Goal: Communication & Community: Ask a question

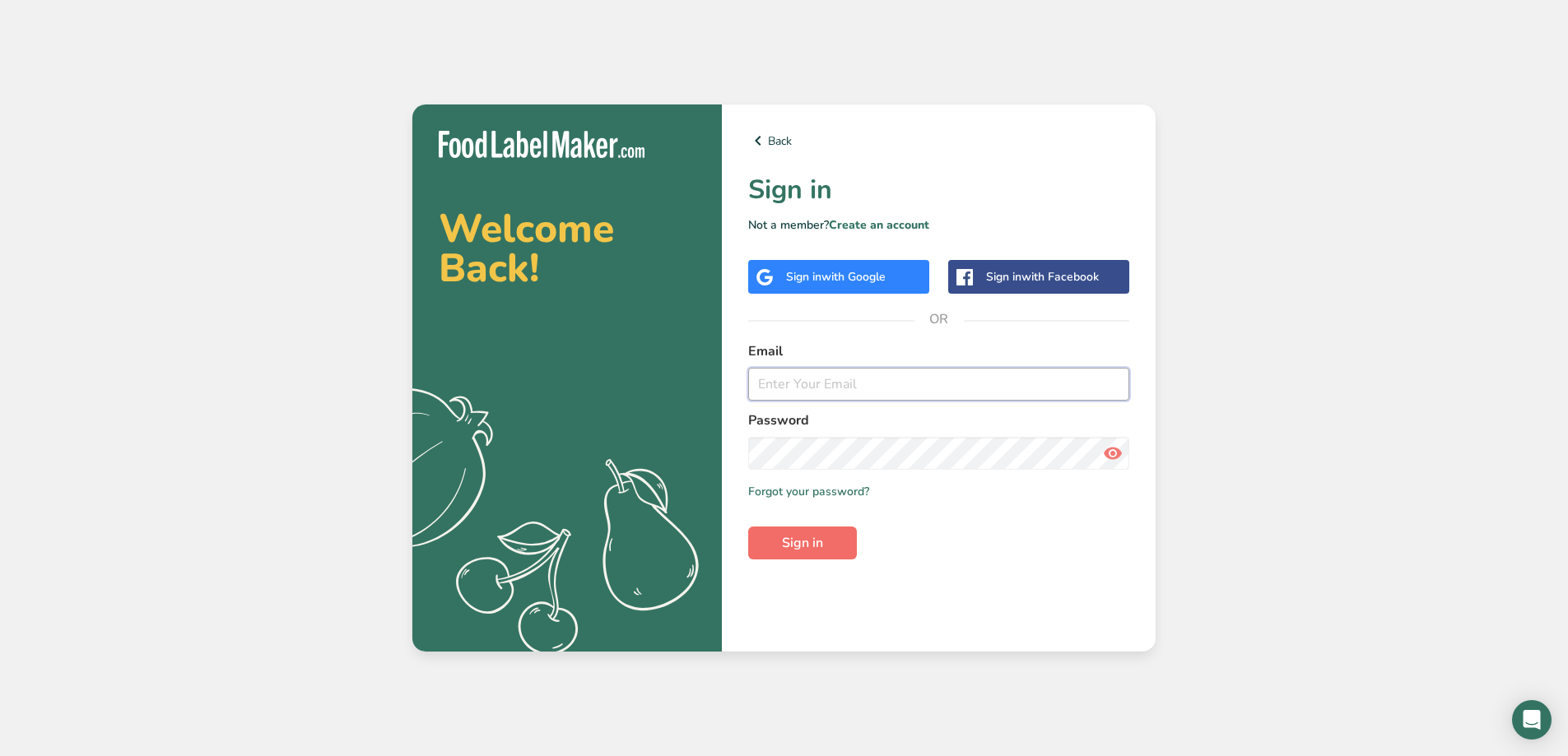
type input "[PERSON_NAME][EMAIL_ADDRESS][DOMAIN_NAME]"
click at [779, 539] on button "Sign in" at bounding box center [803, 543] width 109 height 33
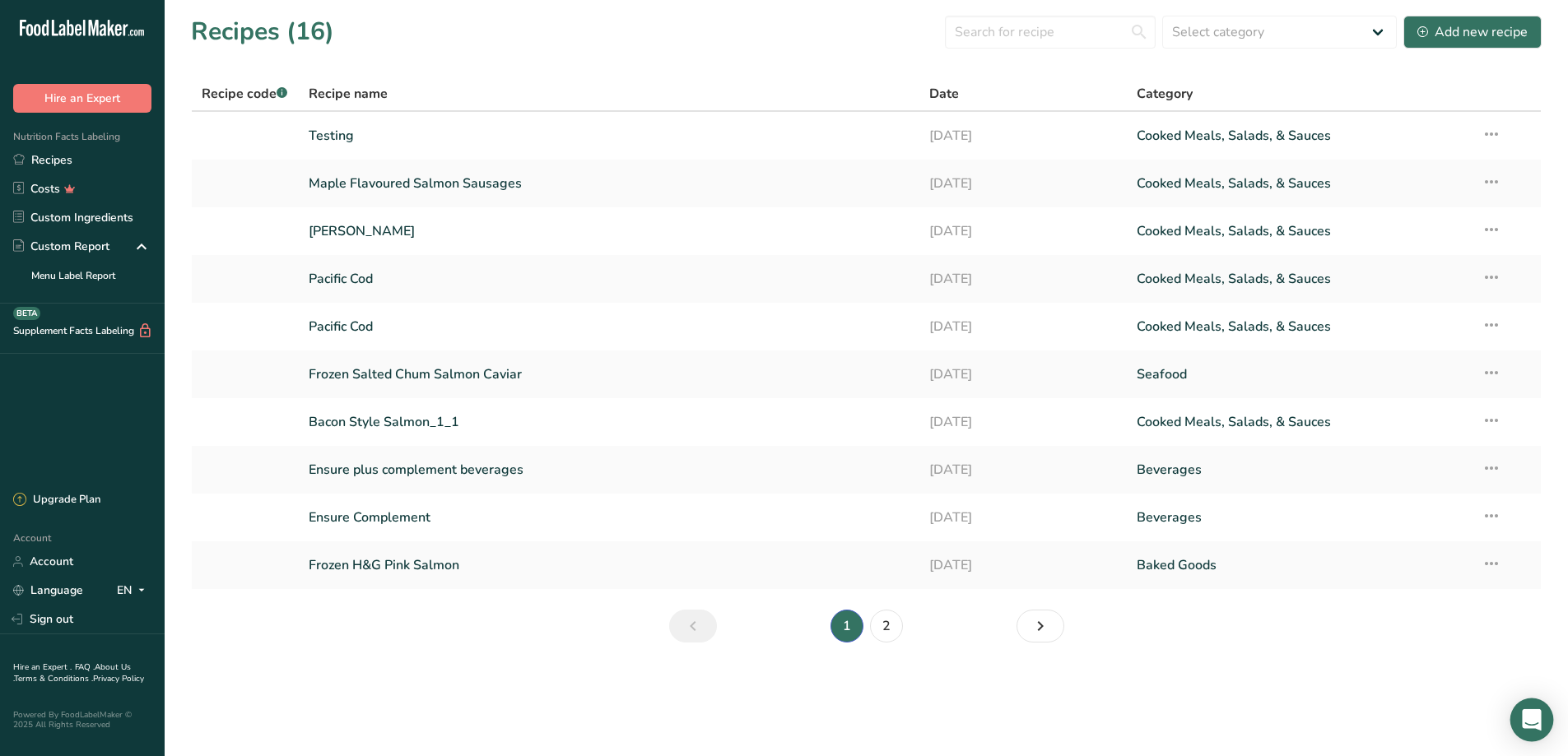
click at [1522, 727] on icon "Open Intercom Messenger" at bounding box center [1530, 719] width 19 height 21
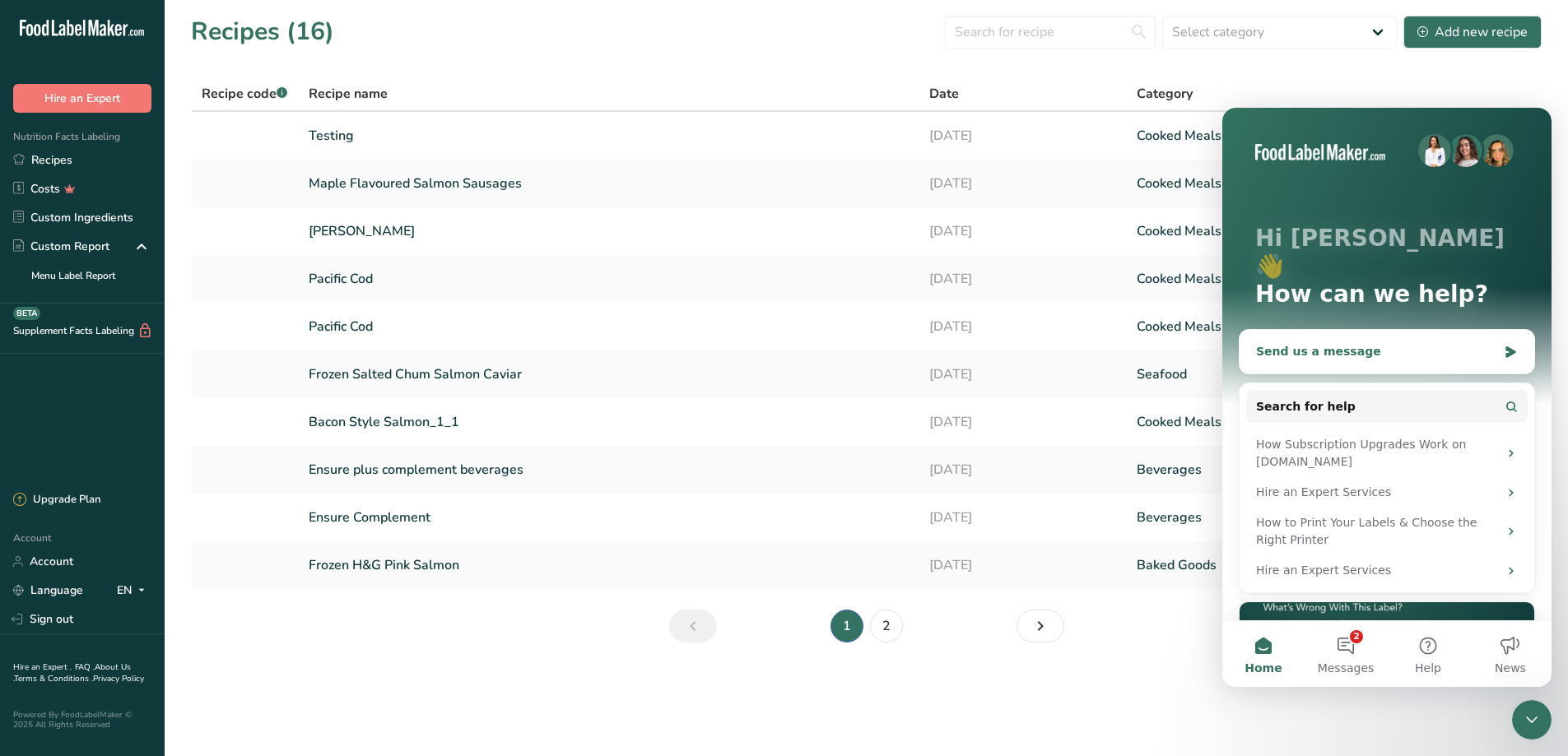
click at [1314, 330] on div "Send us a message" at bounding box center [1387, 352] width 295 height 44
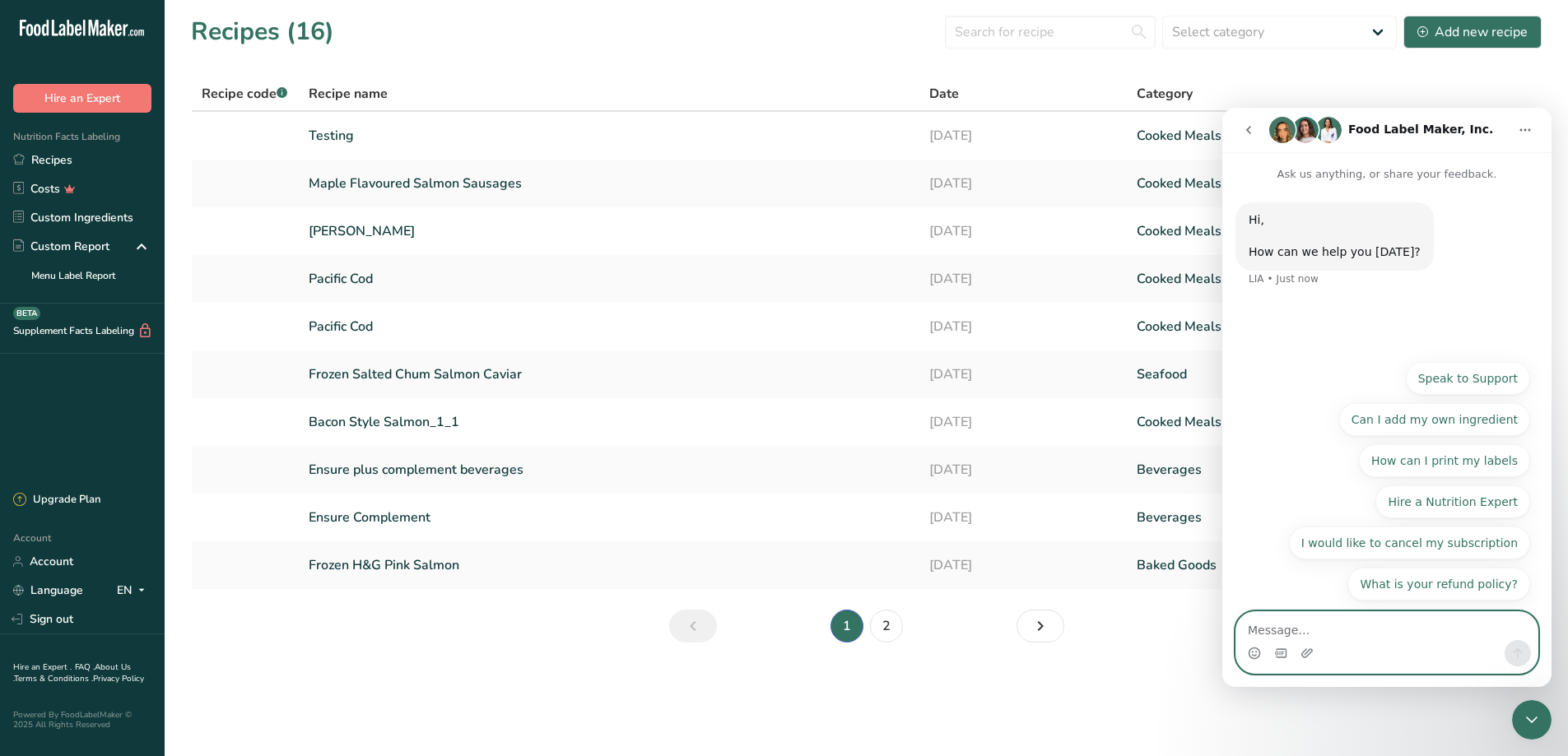
click at [1273, 629] on textarea "Message…" at bounding box center [1386, 626] width 301 height 28
type textarea "Hi Support."
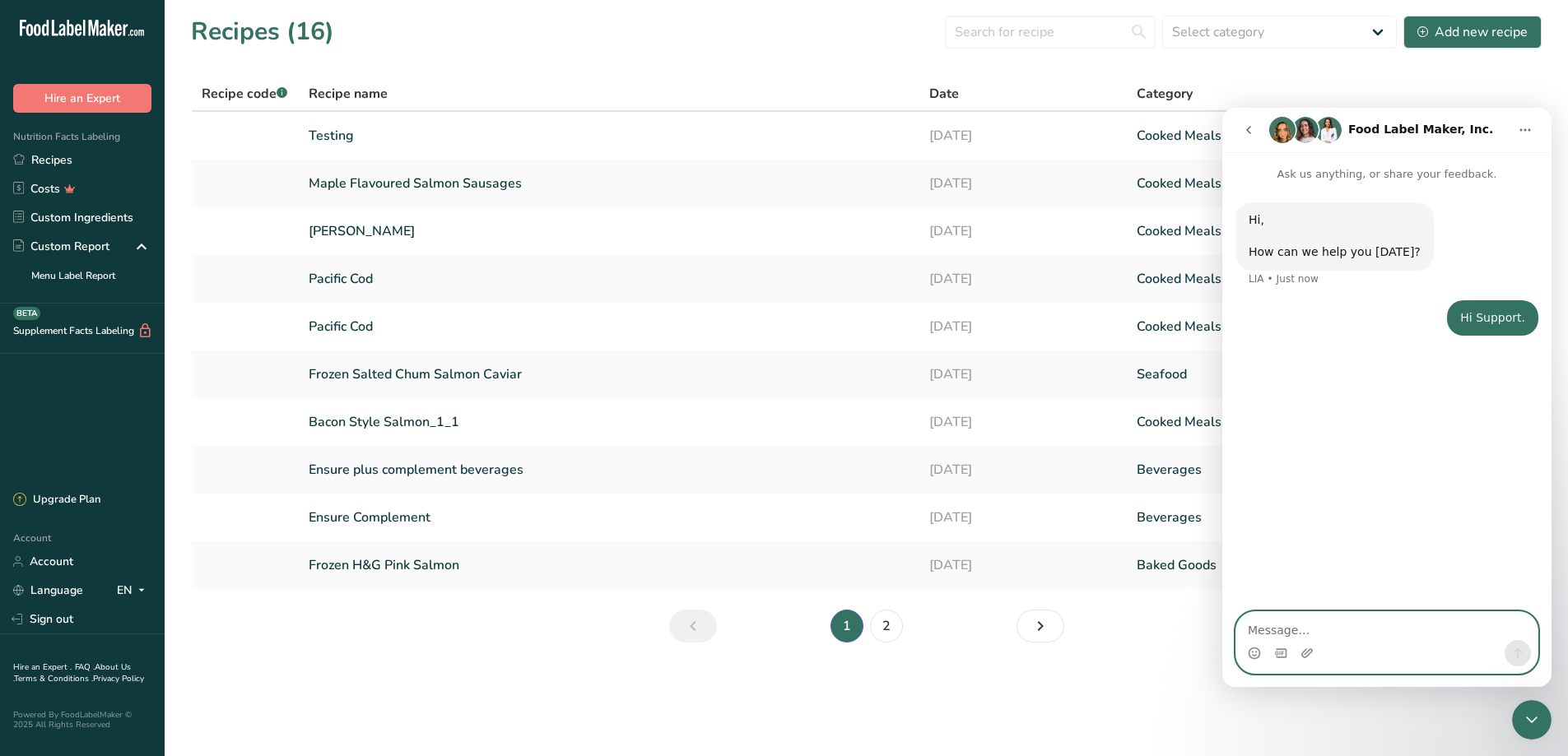
type textarea "M"
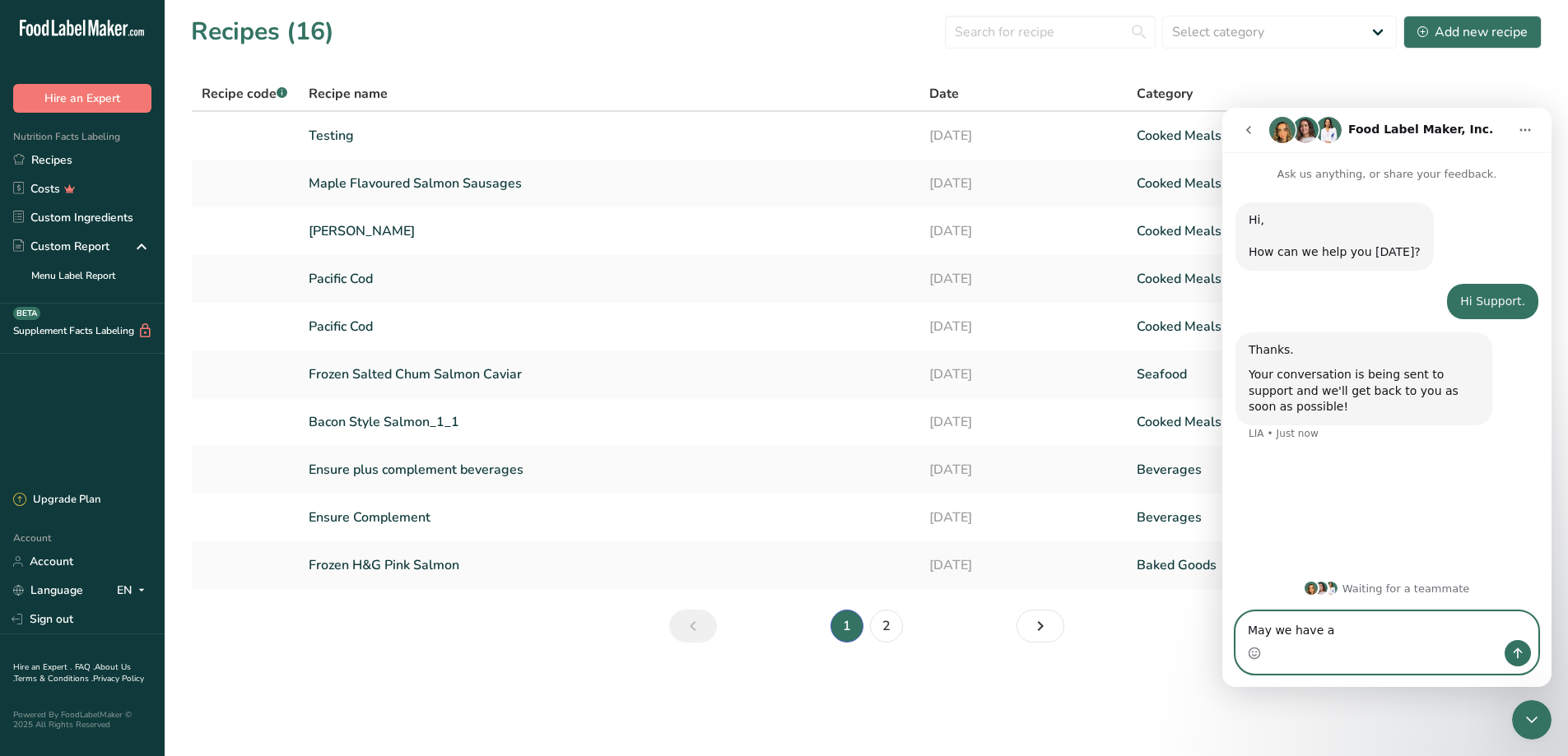
click at [1346, 633] on textarea "May we have a" at bounding box center [1386, 626] width 301 height 28
click at [1357, 626] on textarea "May we have a" at bounding box center [1386, 626] width 301 height 28
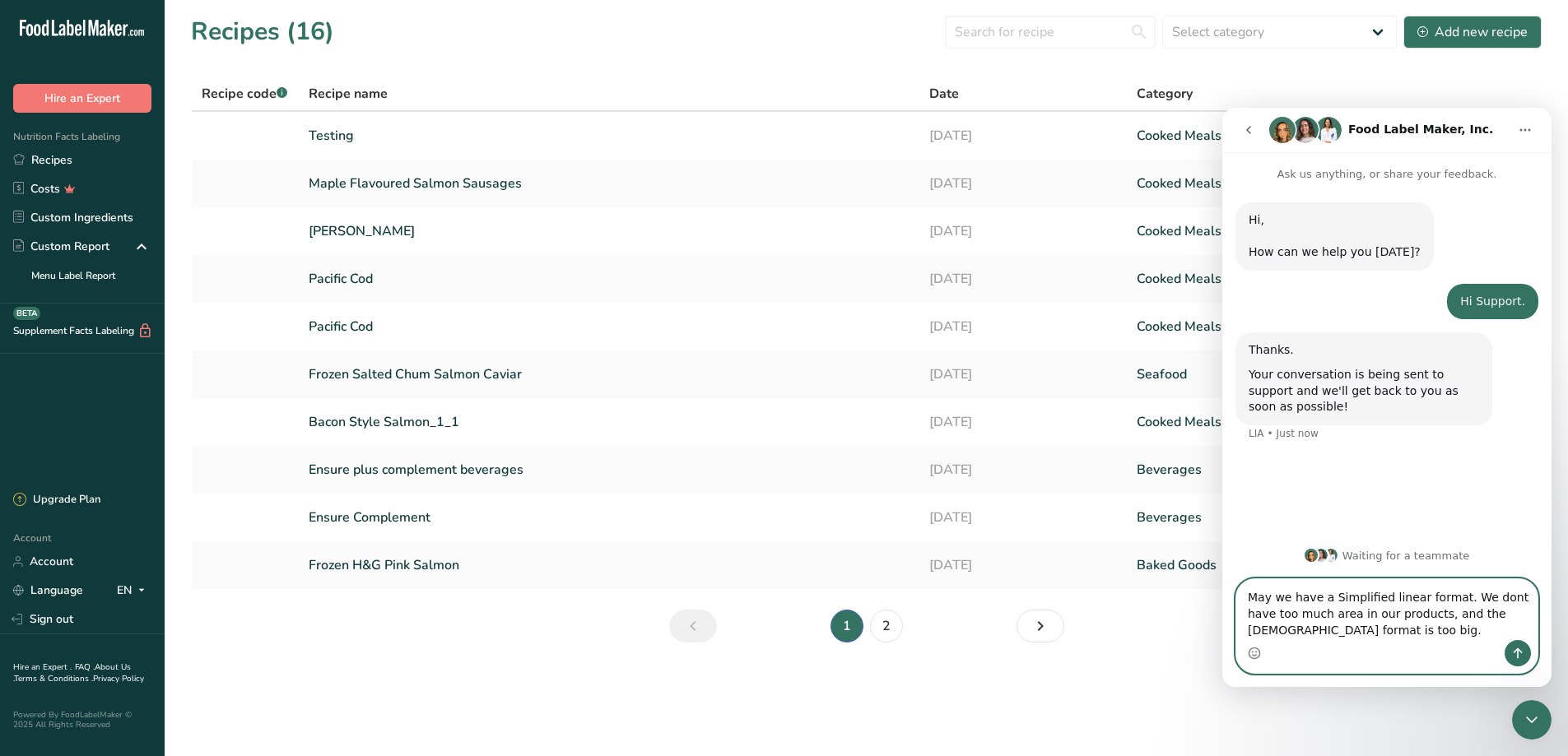
type textarea "May we have a Simplified linear format. We dont have too much area in our produ…"
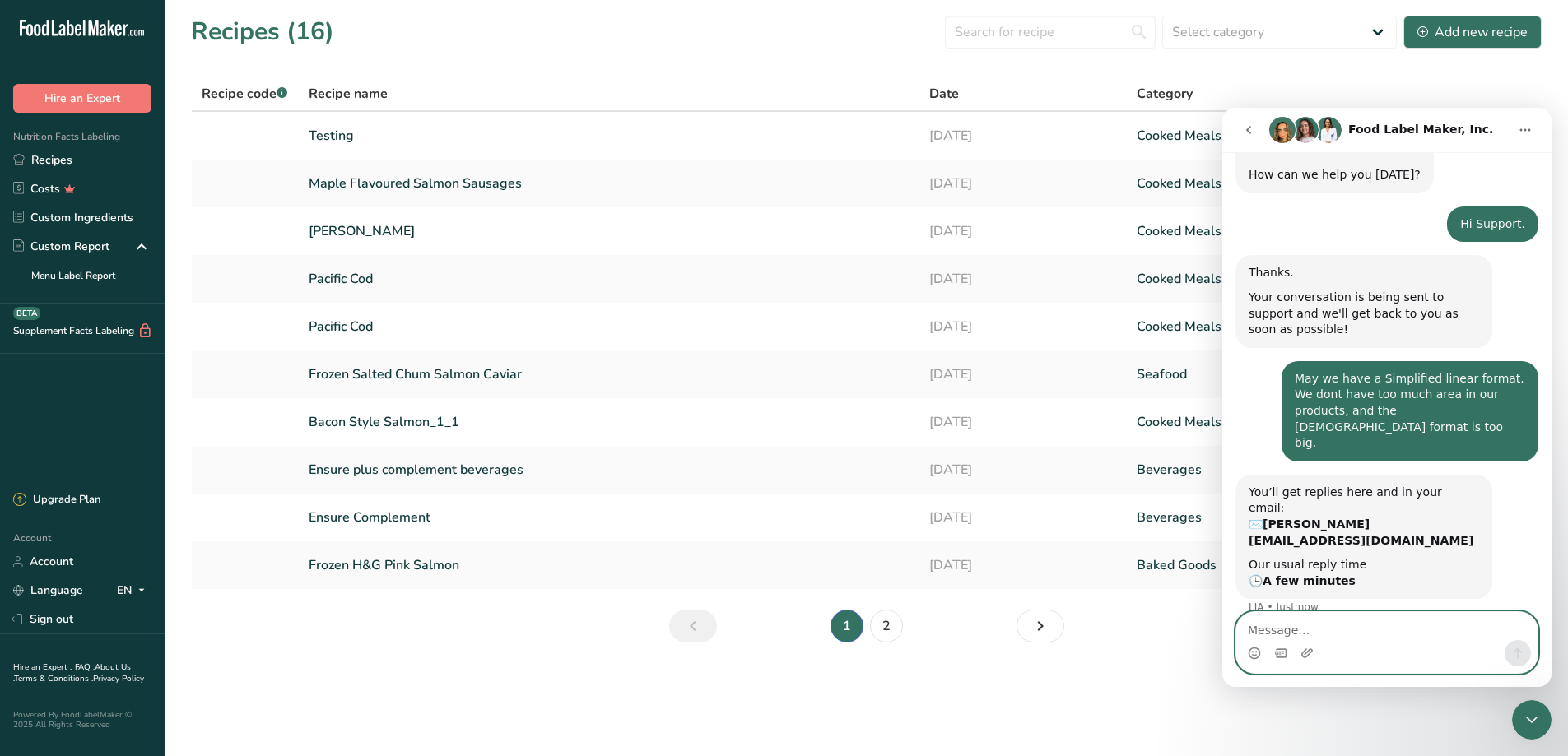
scroll to position [80, 0]
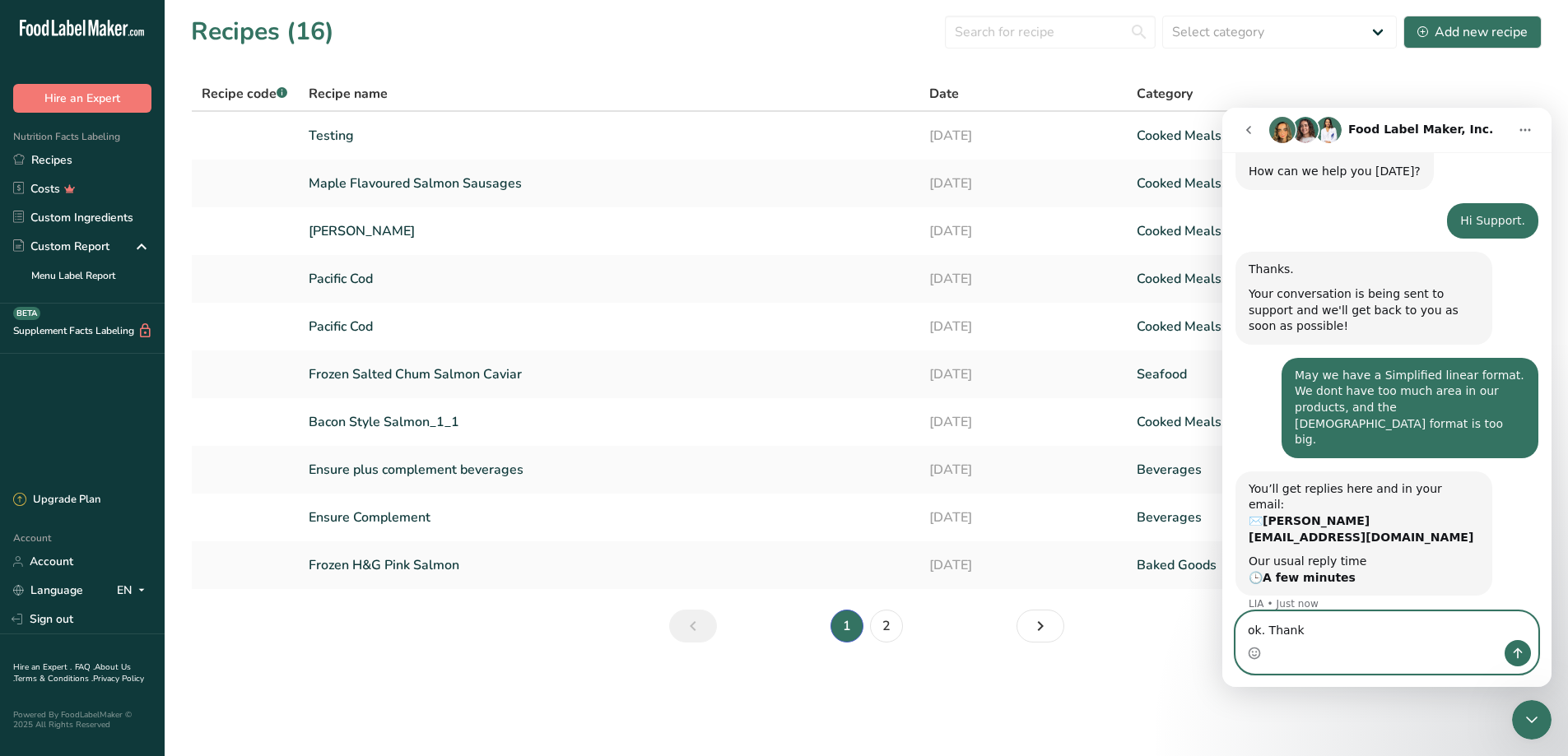
type textarea "ok. Thanks"
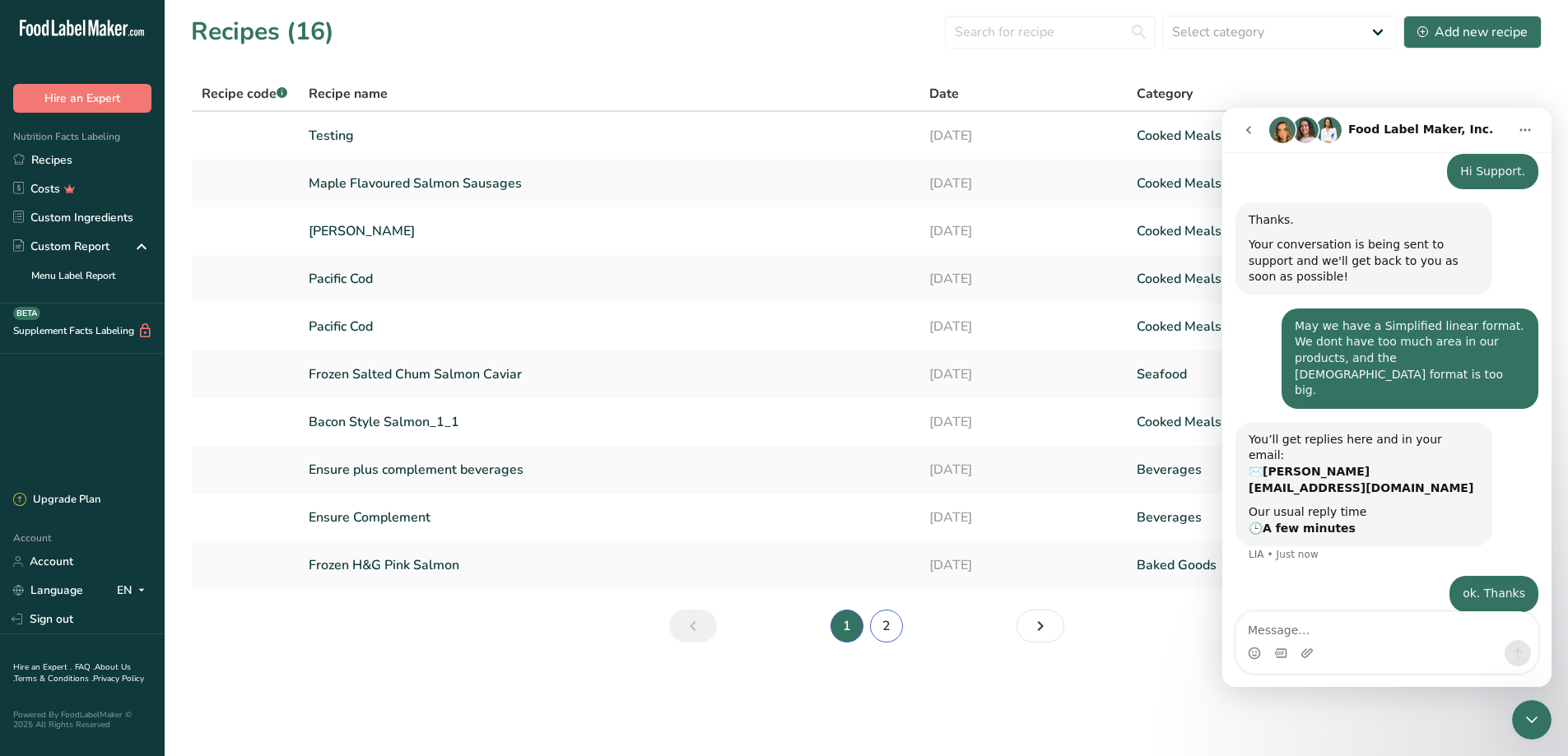
click at [884, 627] on link "2" at bounding box center [886, 626] width 33 height 33
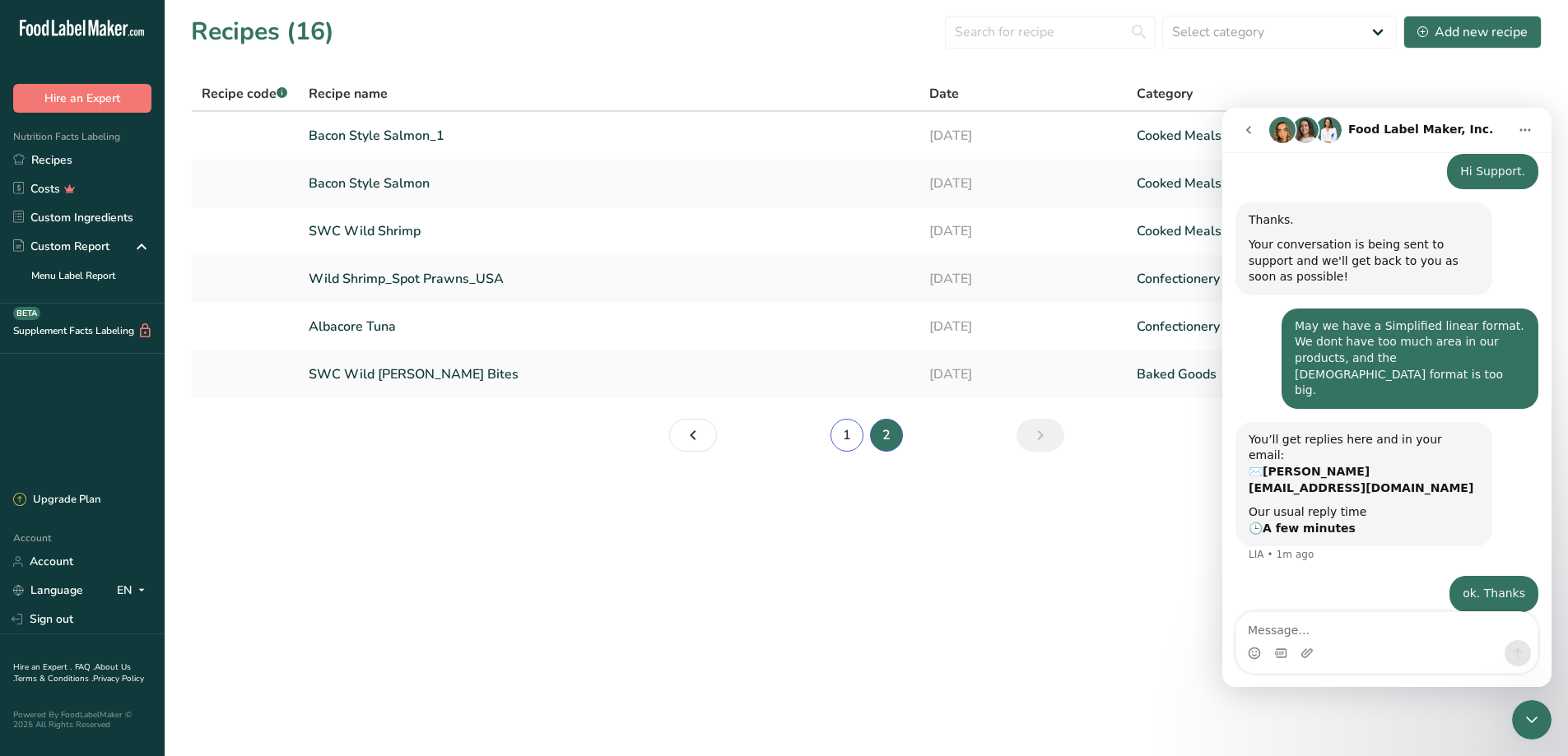
click at [844, 440] on link "1" at bounding box center [847, 435] width 33 height 33
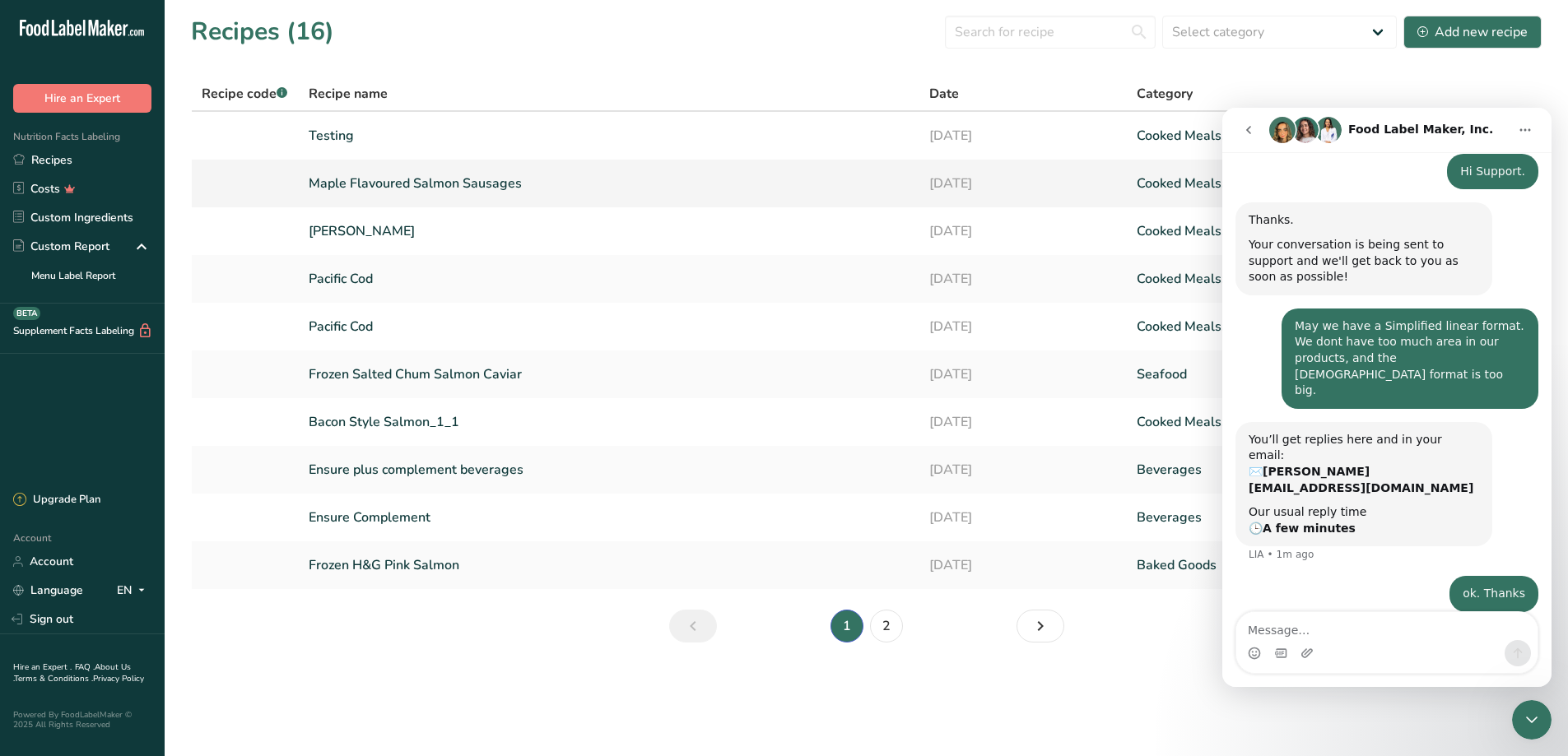
click at [469, 183] on link "Maple Flavoured Salmon Sausages" at bounding box center [610, 183] width 602 height 35
